Goal: Transaction & Acquisition: Purchase product/service

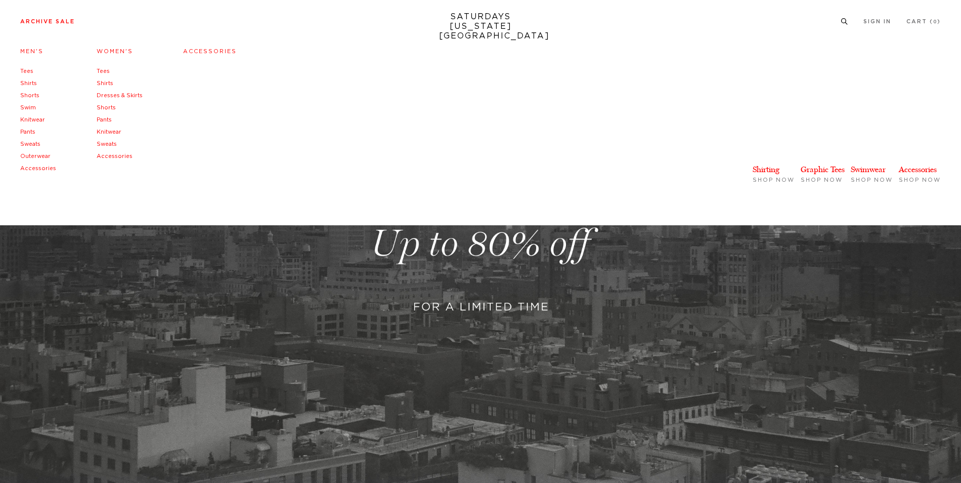
click at [55, 17] on li "Archive Sale Men's Tees Shirts Shorts Swim Knitwear Pants Sweats Outerwear" at bounding box center [47, 21] width 55 height 9
click at [55, 24] on link "Archive Sale" at bounding box center [47, 22] width 55 height 6
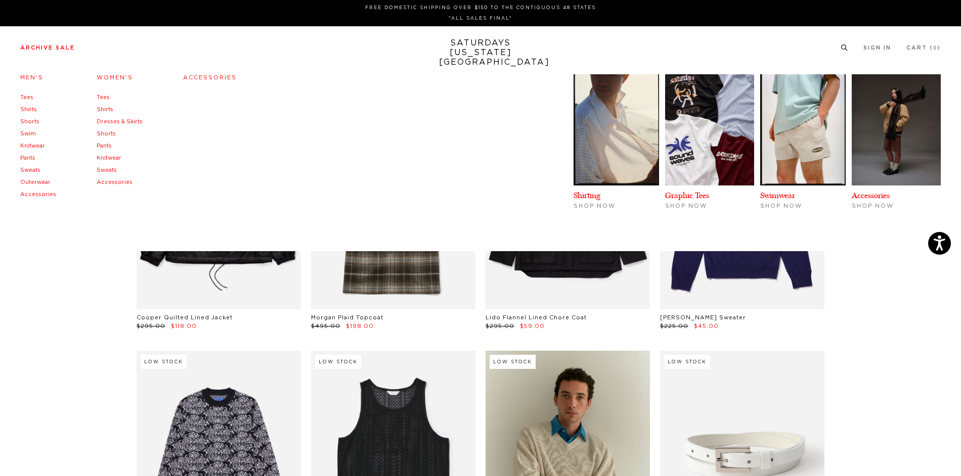
click at [26, 98] on link "Tees" at bounding box center [26, 98] width 13 height 6
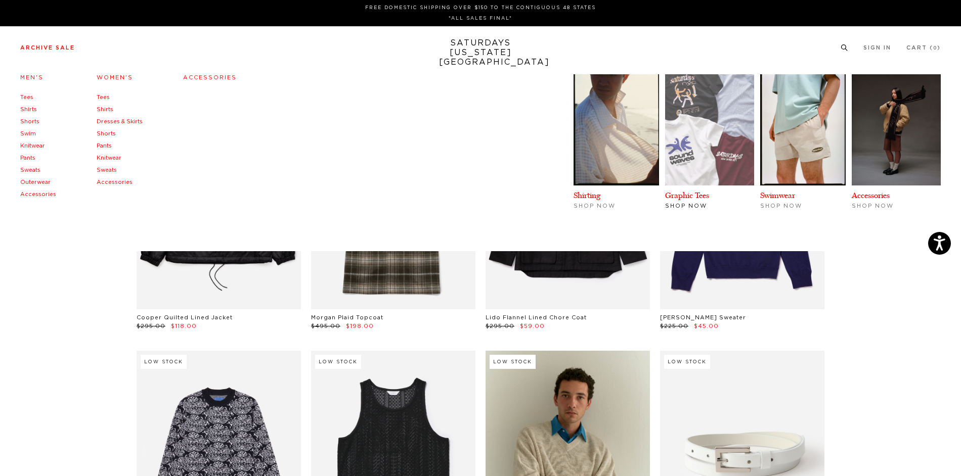
click at [720, 166] on img at bounding box center [709, 129] width 89 height 111
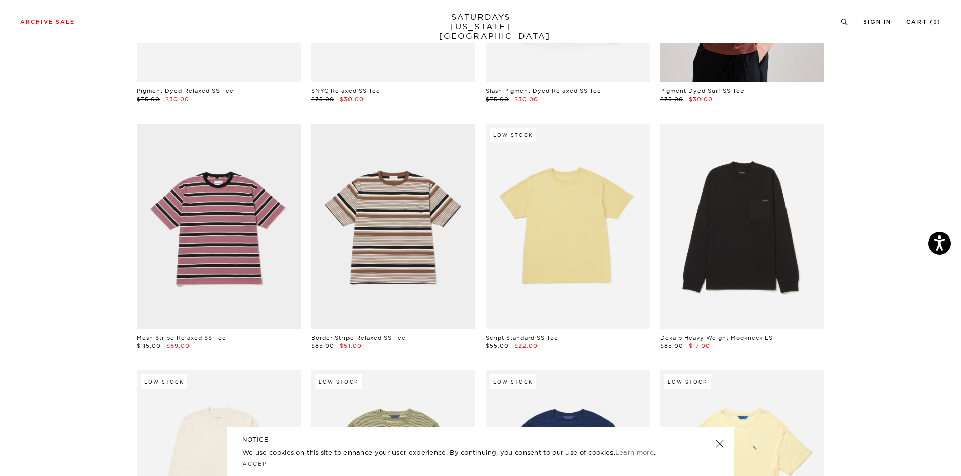
scroll to position [506, 0]
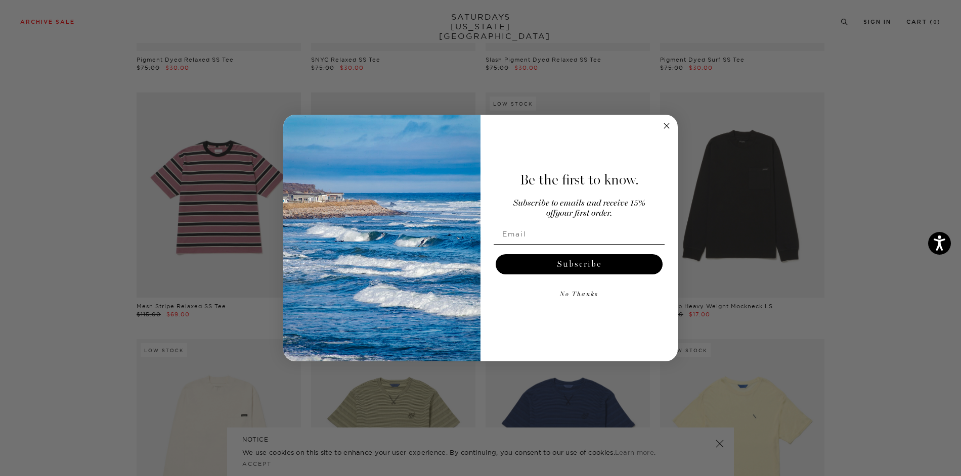
click at [667, 126] on icon "Close dialog" at bounding box center [666, 125] width 5 height 5
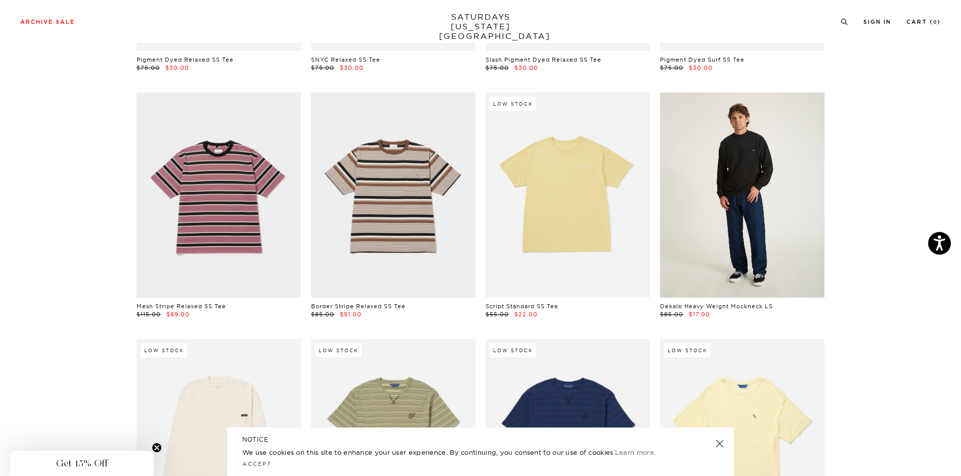
click at [733, 155] on link at bounding box center [742, 195] width 164 height 205
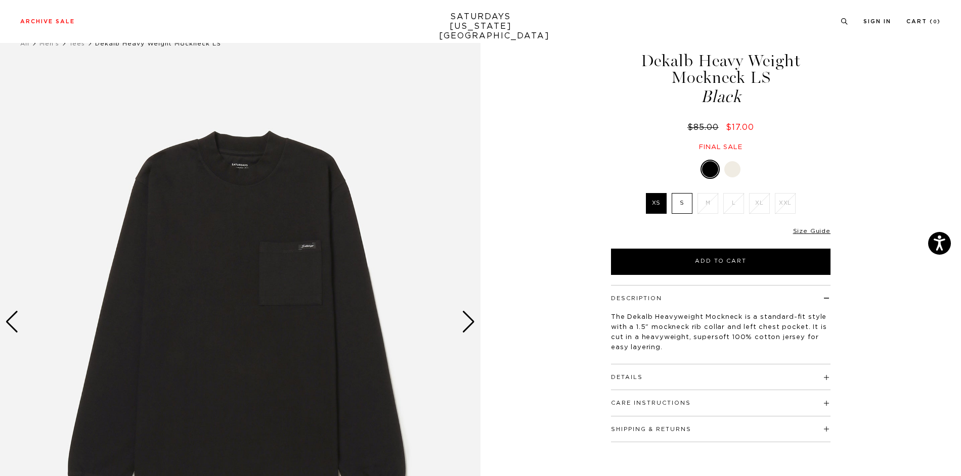
scroll to position [152, 0]
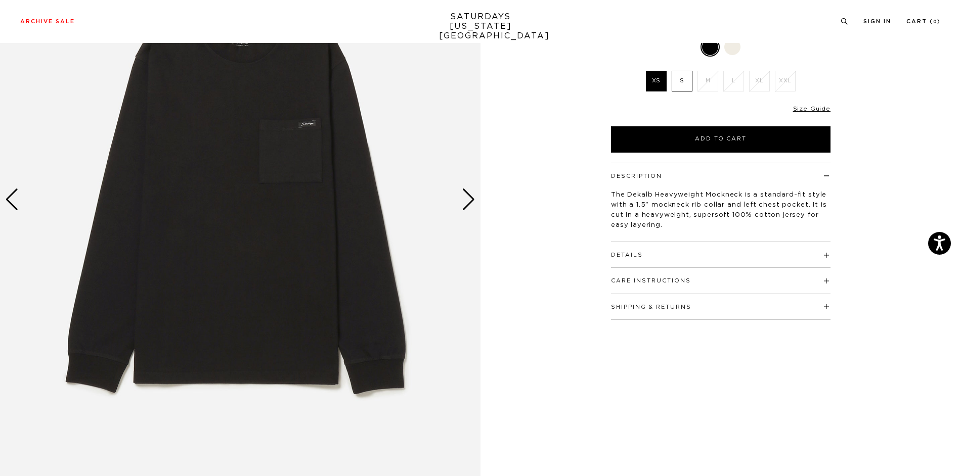
click at [469, 194] on div "Next slide" at bounding box center [469, 200] width 14 height 22
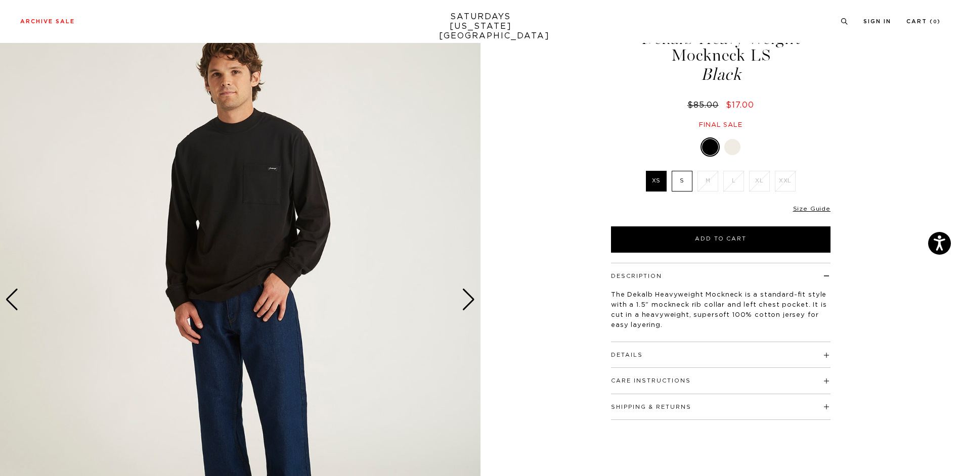
scroll to position [51, 0]
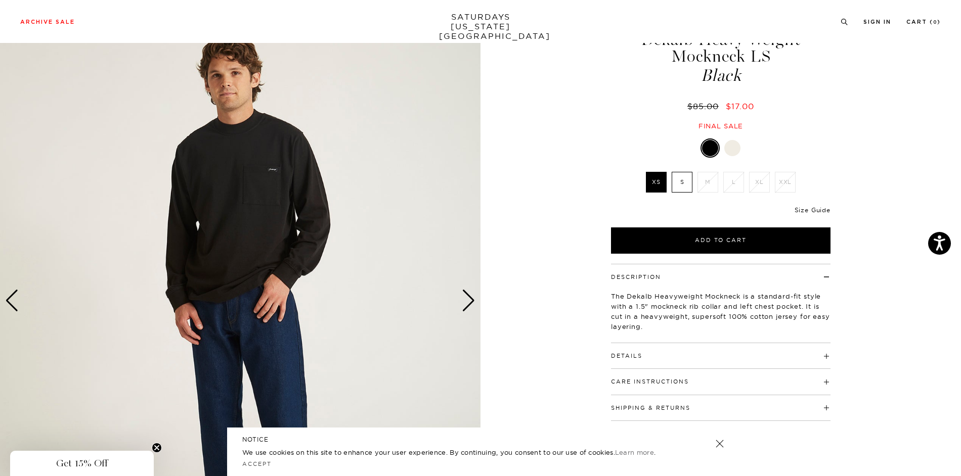
click at [811, 208] on link "Size Guide" at bounding box center [813, 210] width 36 height 8
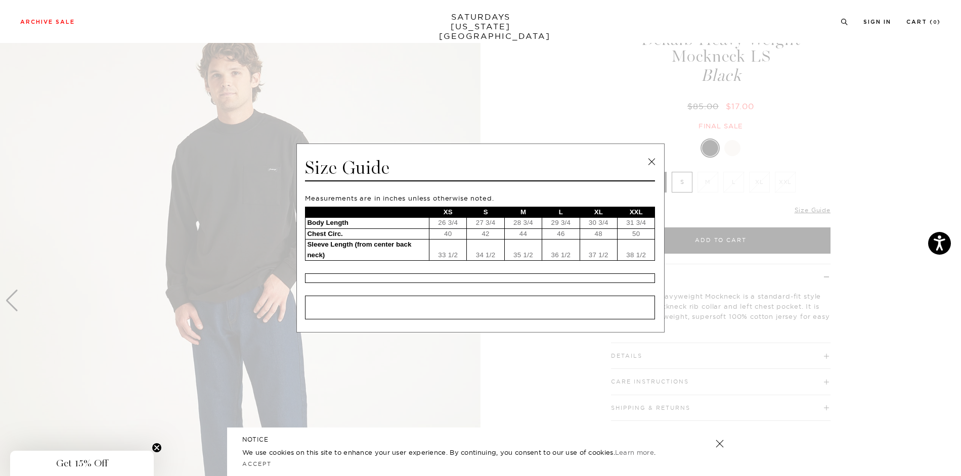
click at [644, 160] on link at bounding box center [651, 161] width 15 height 15
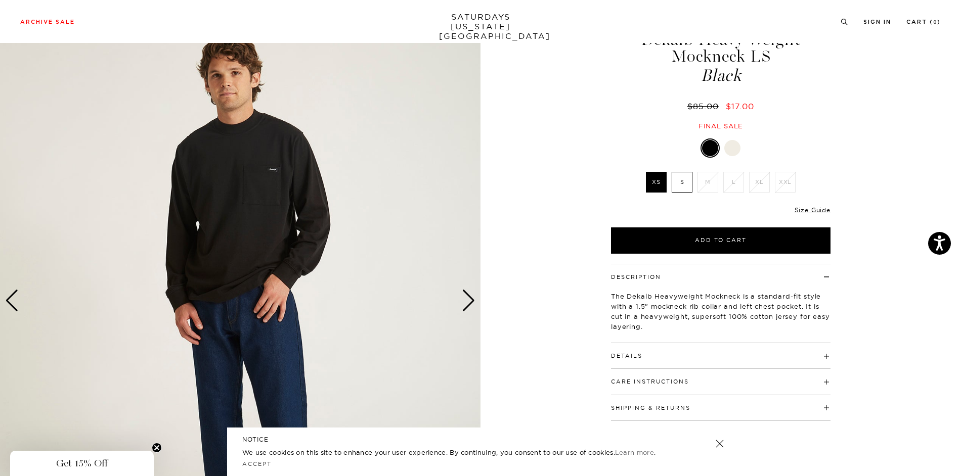
click at [677, 179] on label "S" at bounding box center [682, 182] width 21 height 21
click at [0, 0] on input "S" at bounding box center [0, 0] width 0 height 0
click at [706, 238] on button "Add to Cart" at bounding box center [721, 241] width 220 height 26
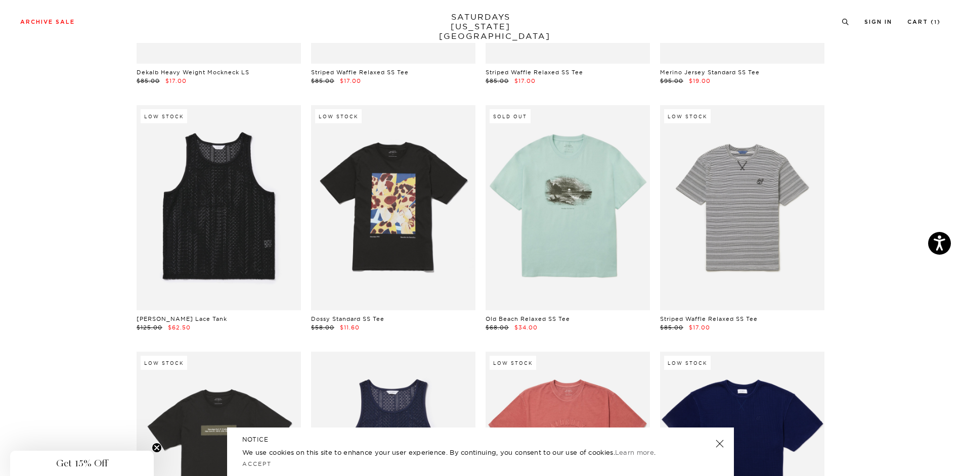
scroll to position [734, 0]
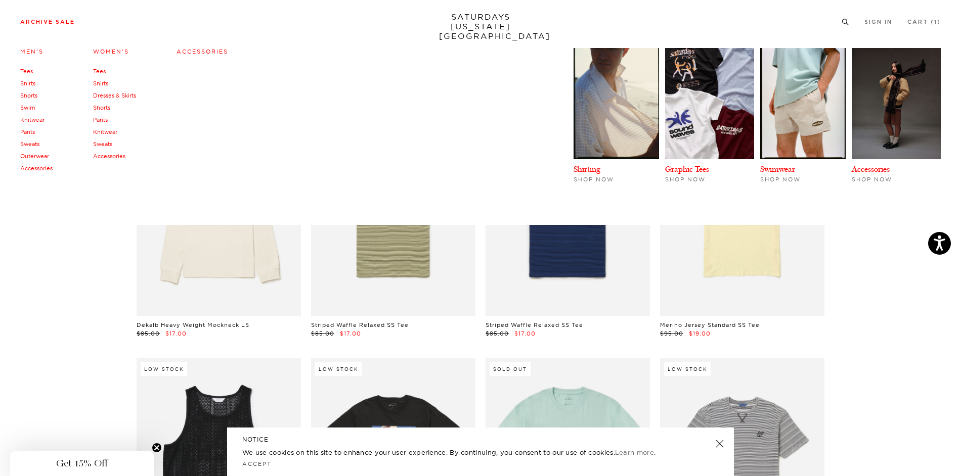
click at [24, 130] on link "Pants" at bounding box center [27, 131] width 15 height 7
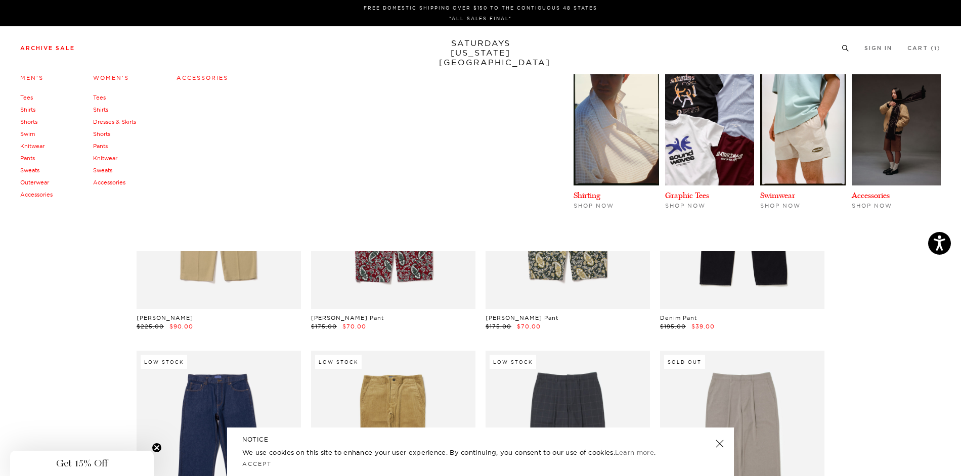
click at [33, 119] on link "Shorts" at bounding box center [28, 121] width 17 height 7
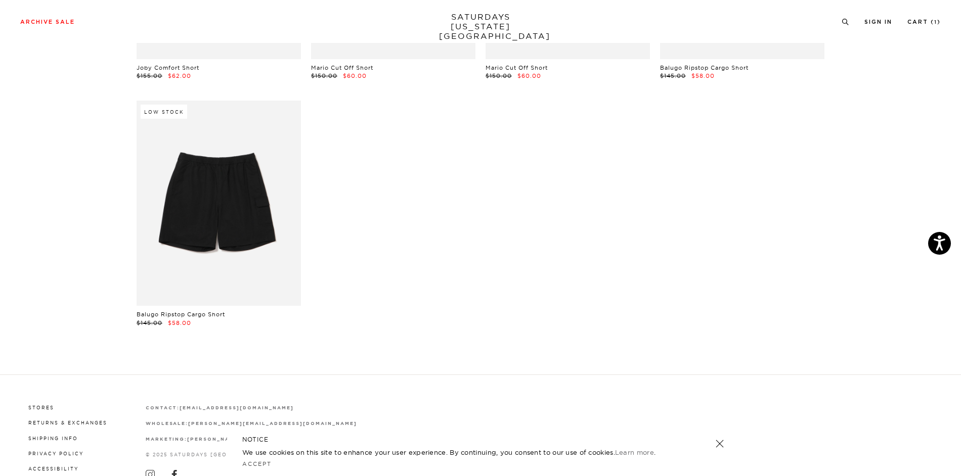
scroll to position [759, 0]
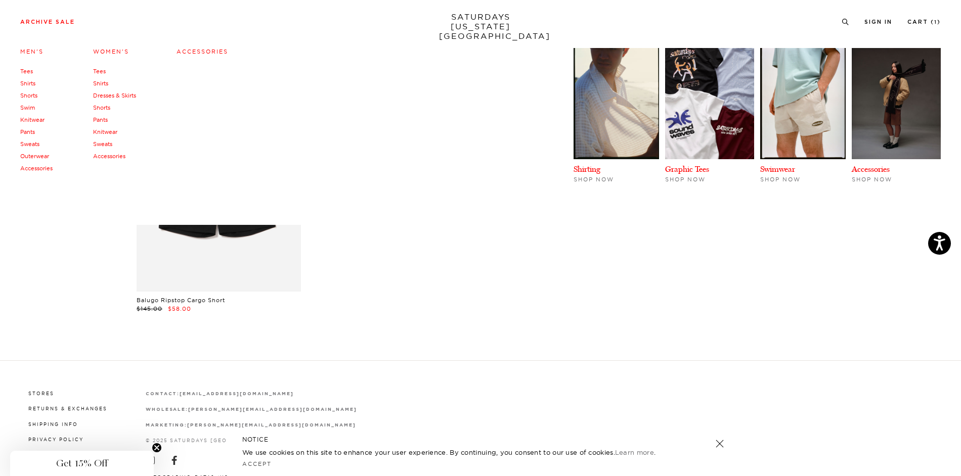
click at [37, 121] on link "Knitwear" at bounding box center [32, 119] width 24 height 7
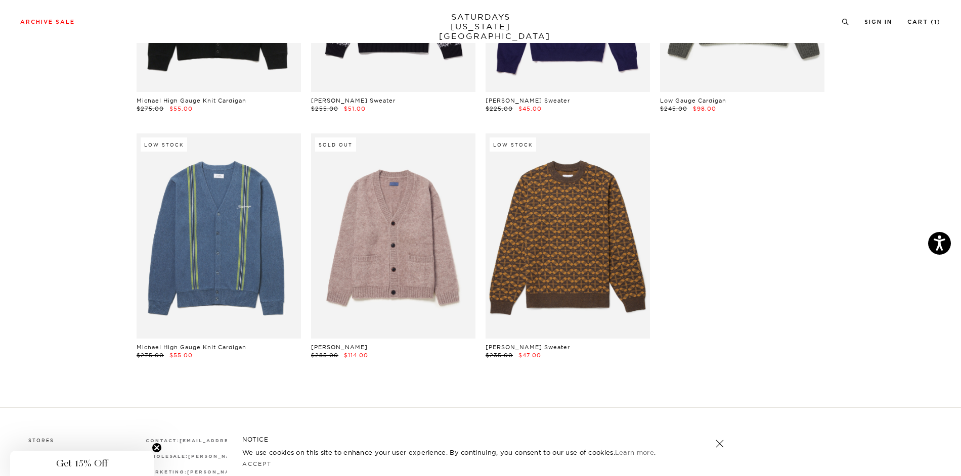
scroll to position [303, 0]
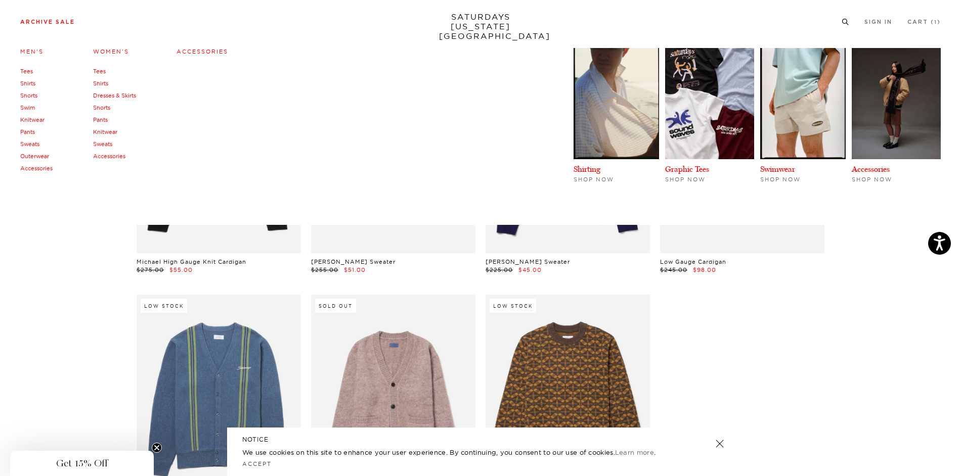
click at [35, 141] on link "Sweats" at bounding box center [29, 144] width 19 height 7
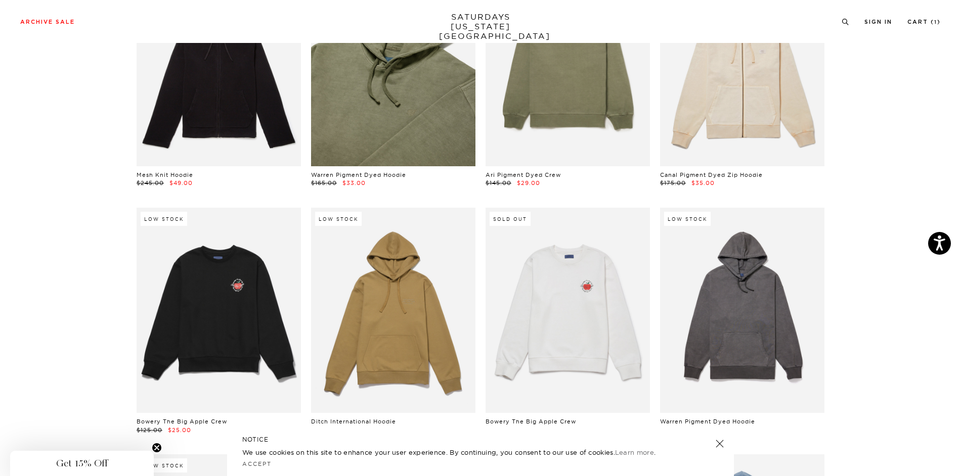
scroll to position [658, 0]
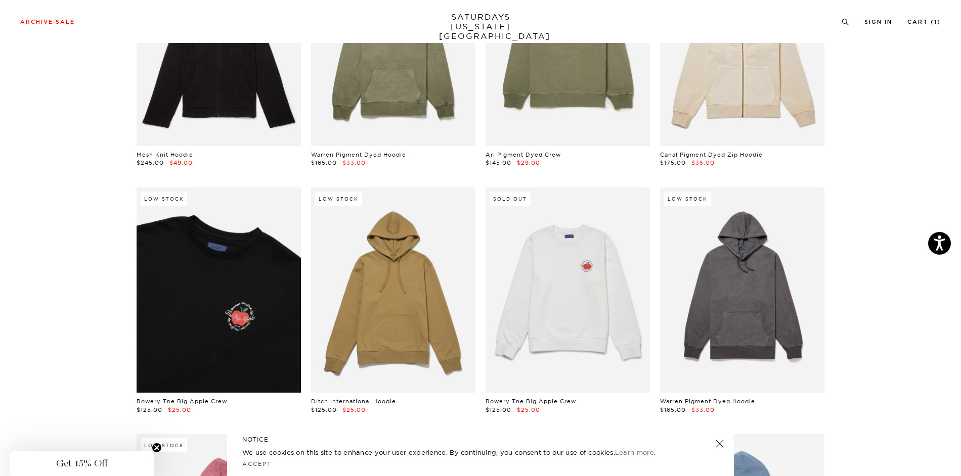
click at [239, 219] on link at bounding box center [219, 290] width 164 height 205
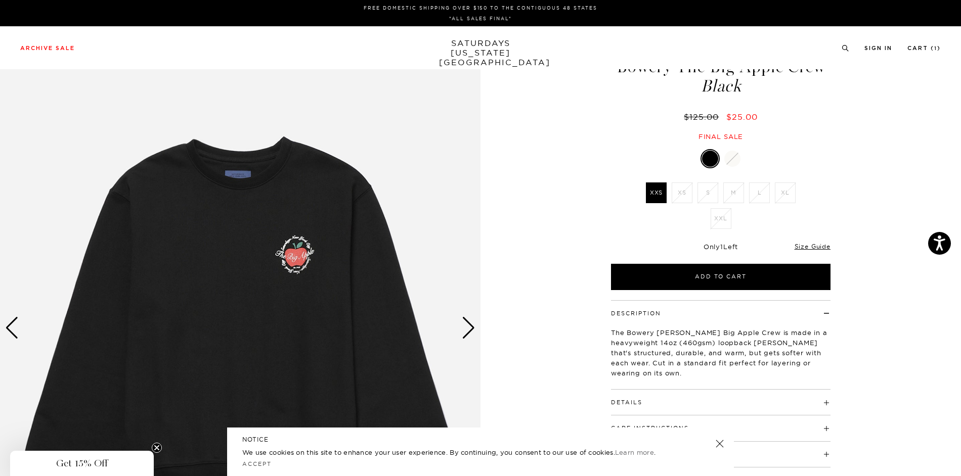
scroll to position [51, 0]
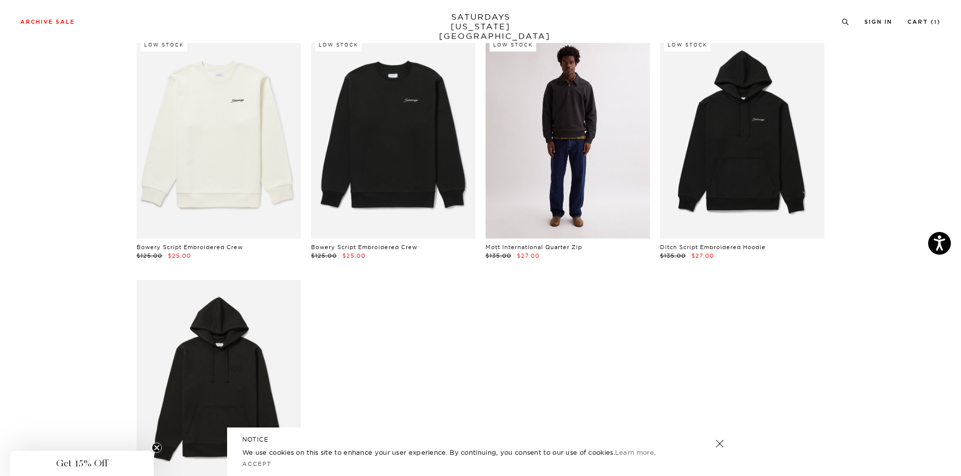
scroll to position [1720, 0]
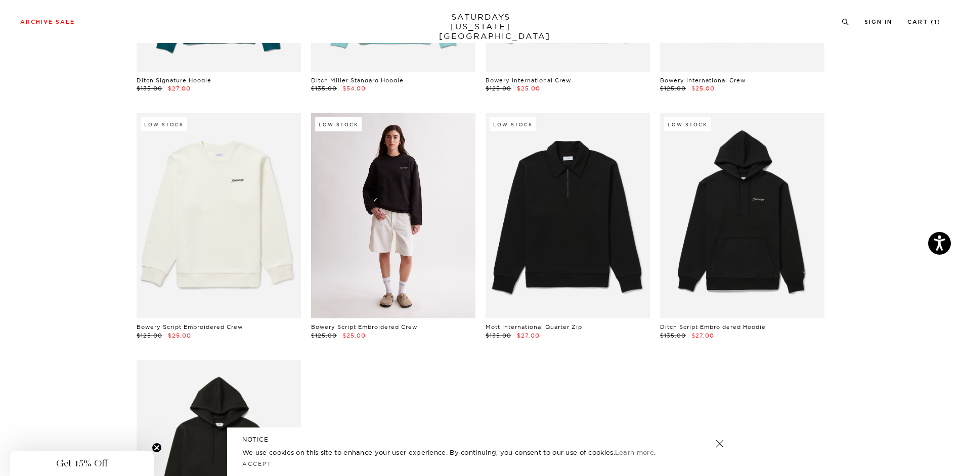
click at [428, 205] on link at bounding box center [393, 215] width 164 height 205
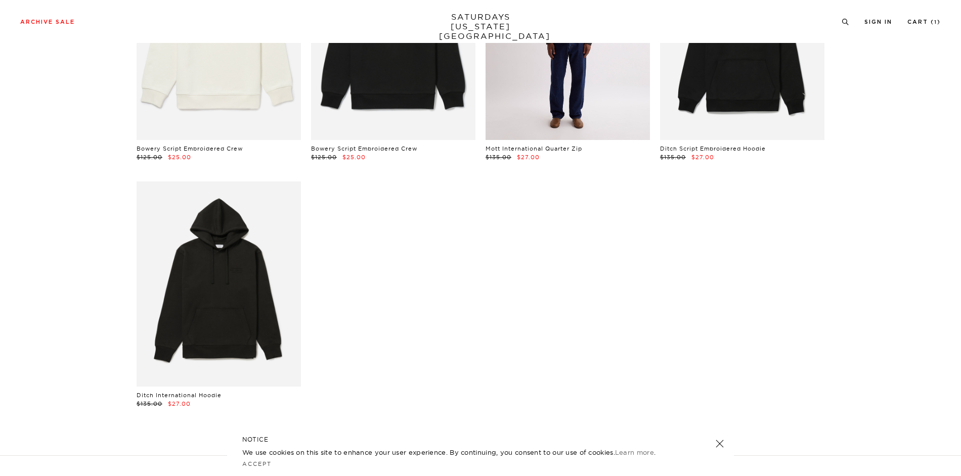
scroll to position [1872, 0]
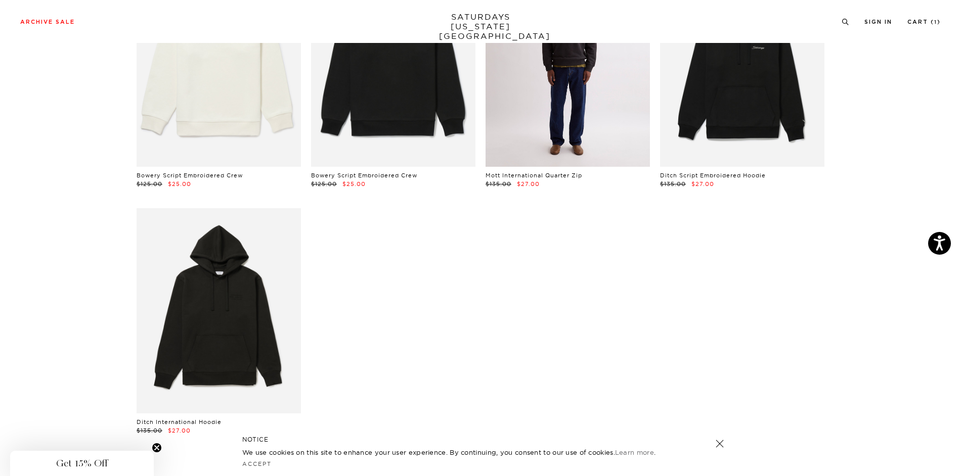
click at [555, 132] on link at bounding box center [568, 64] width 164 height 205
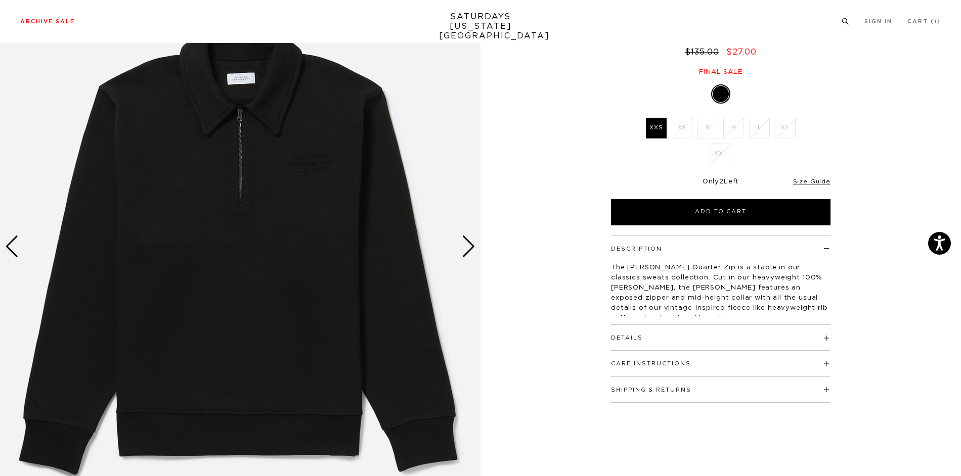
scroll to position [51, 0]
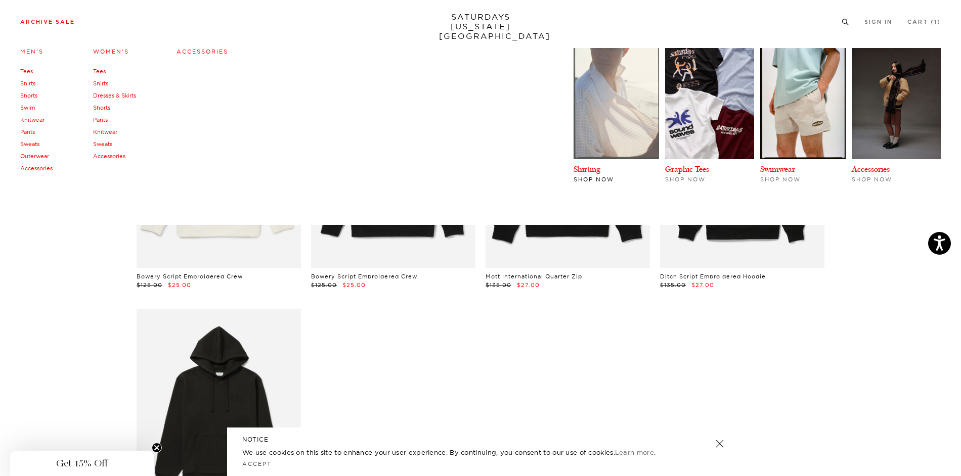
click at [626, 116] on img at bounding box center [616, 103] width 85 height 111
